Goal: Check status: Check status

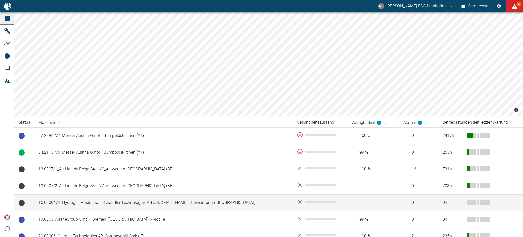
click at [210, 195] on td "15.0000474_Hydrogen Production_Schaeffler Technologies AG & [DOMAIN_NAME]_Schwe…" at bounding box center [163, 202] width 258 height 17
